Goal: Entertainment & Leisure: Browse casually

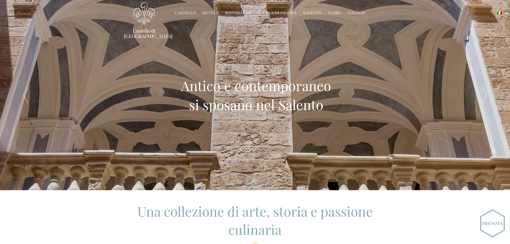
click at [182, 12] on link "Castello" at bounding box center [185, 13] width 21 height 6
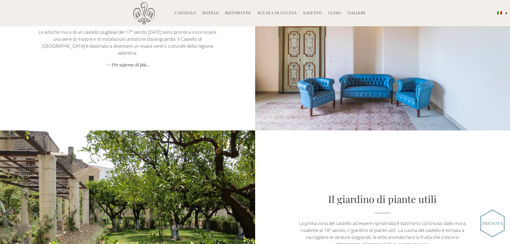
scroll to position [956, 0]
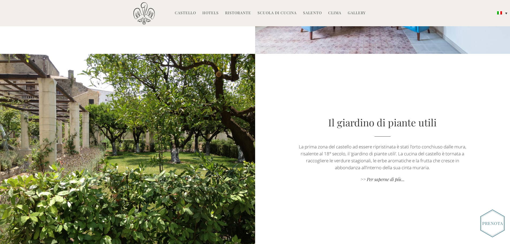
click at [171, 104] on div at bounding box center [128, 149] width 179 height 191
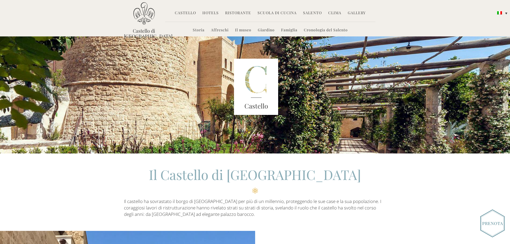
scroll to position [0, 0]
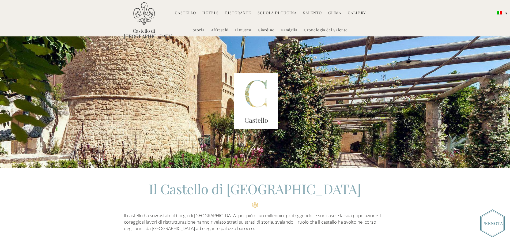
click at [355, 13] on link "Gallery" at bounding box center [357, 13] width 18 height 6
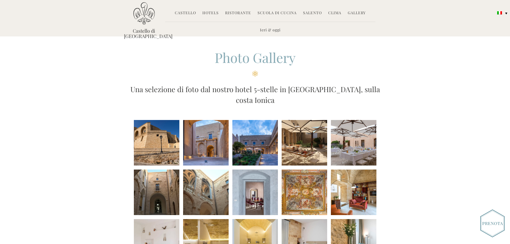
click at [168, 134] on li at bounding box center [157, 143] width 46 height 46
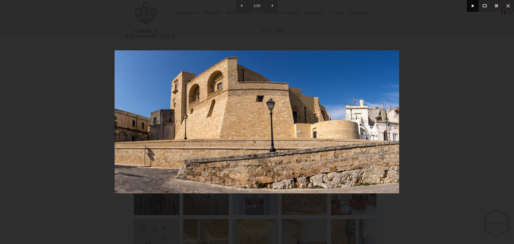
click at [474, 6] on button at bounding box center [473, 6] width 12 height 12
click at [473, 6] on button at bounding box center [473, 6] width 12 height 12
click at [298, 146] on img at bounding box center [257, 121] width 285 height 143
click at [272, 5] on button at bounding box center [272, 6] width 12 height 12
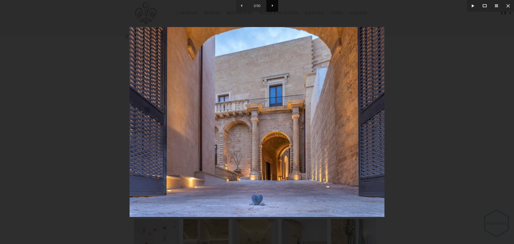
click at [272, 5] on button at bounding box center [272, 6] width 12 height 12
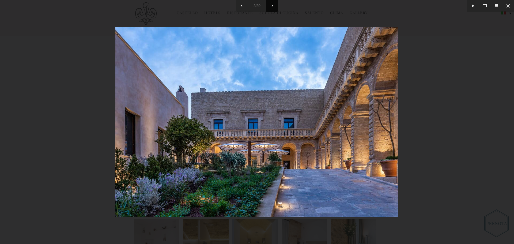
click at [272, 5] on button at bounding box center [272, 6] width 12 height 12
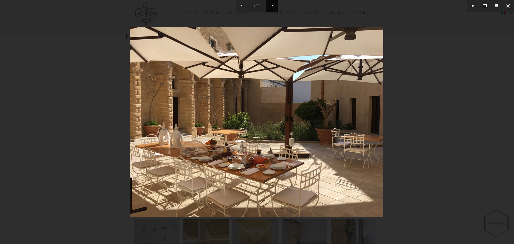
click at [272, 5] on button at bounding box center [272, 6] width 12 height 12
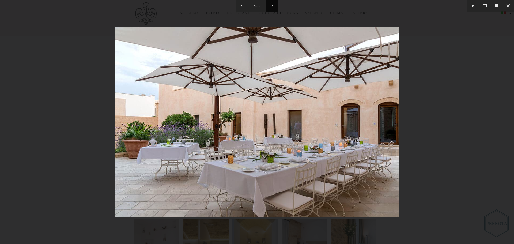
click at [272, 5] on button at bounding box center [272, 6] width 12 height 12
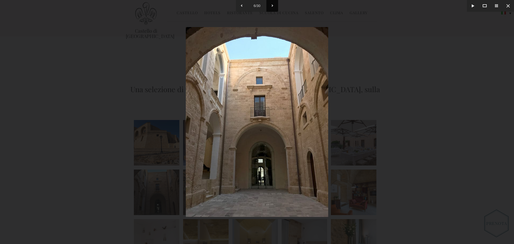
click at [272, 5] on button at bounding box center [272, 6] width 12 height 12
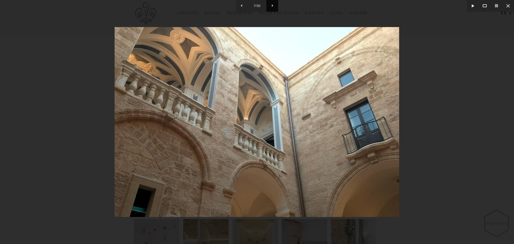
click at [272, 5] on button at bounding box center [272, 6] width 12 height 12
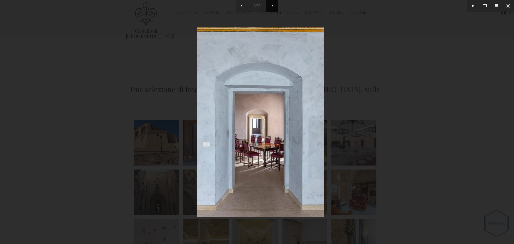
click at [272, 5] on button at bounding box center [272, 6] width 12 height 12
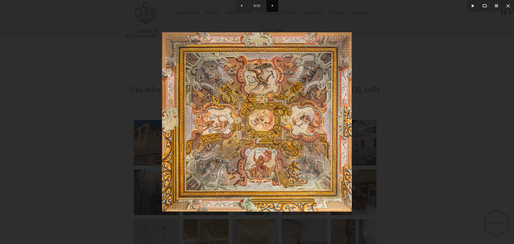
click at [272, 5] on button at bounding box center [272, 6] width 12 height 12
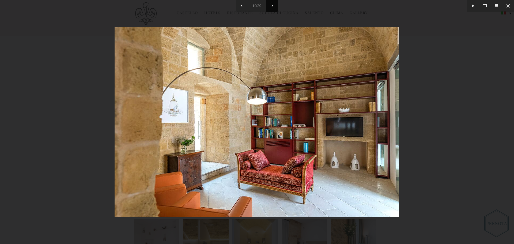
click at [272, 5] on button at bounding box center [272, 6] width 12 height 12
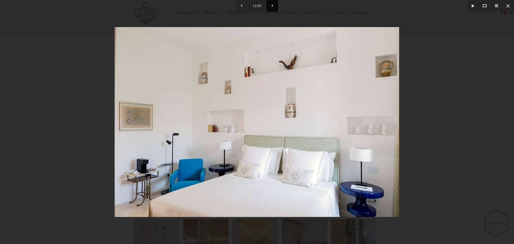
click at [272, 5] on button at bounding box center [272, 6] width 12 height 12
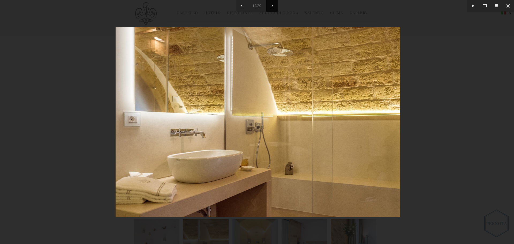
click at [272, 5] on button at bounding box center [272, 6] width 12 height 12
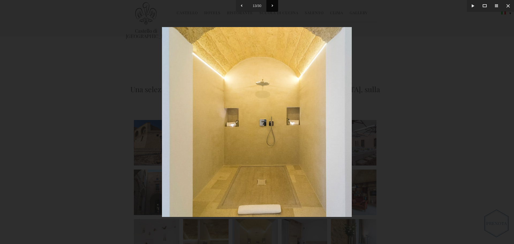
click at [272, 5] on button at bounding box center [272, 6] width 12 height 12
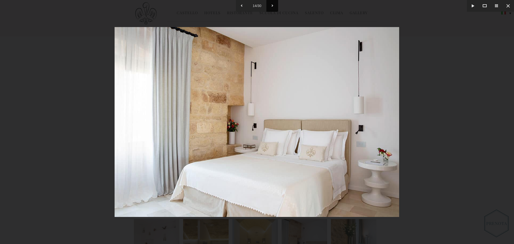
click at [272, 5] on button at bounding box center [272, 6] width 12 height 12
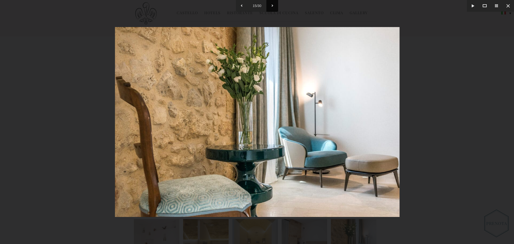
click at [272, 5] on button at bounding box center [272, 6] width 12 height 12
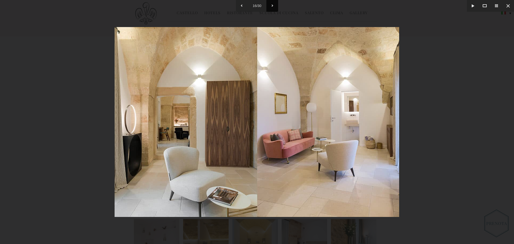
click at [272, 5] on button at bounding box center [272, 6] width 12 height 12
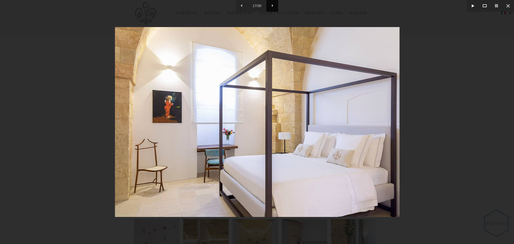
click at [272, 5] on button at bounding box center [272, 6] width 12 height 12
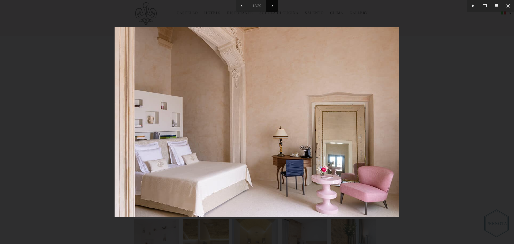
click at [272, 5] on button at bounding box center [272, 6] width 12 height 12
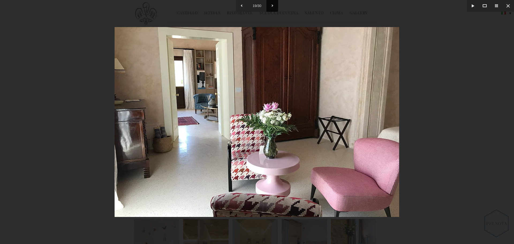
click at [272, 5] on button at bounding box center [272, 6] width 12 height 12
